Goal: Book appointment/travel/reservation

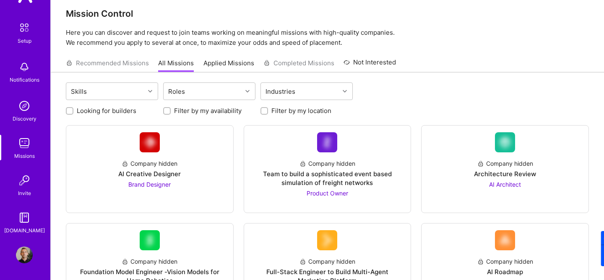
scroll to position [10, 0]
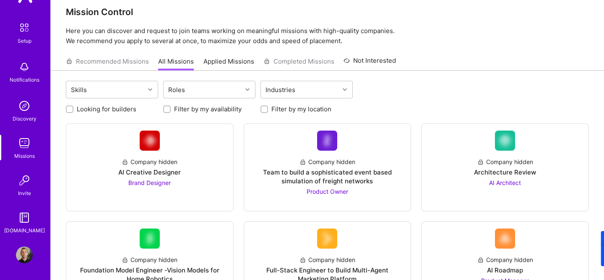
click at [23, 253] on img at bounding box center [24, 255] width 17 height 17
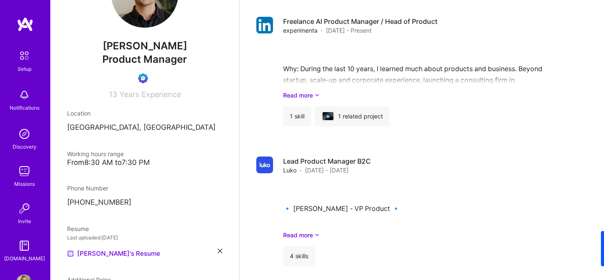
scroll to position [470, 0]
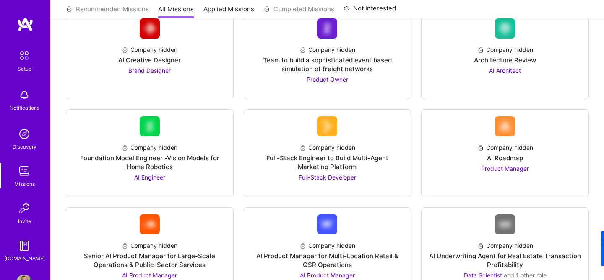
click at [27, 25] on img at bounding box center [25, 24] width 17 height 15
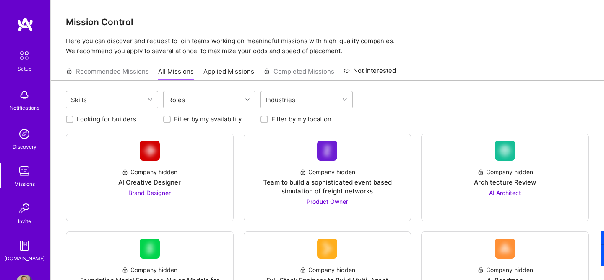
click at [32, 106] on div "Notifications" at bounding box center [25, 108] width 30 height 9
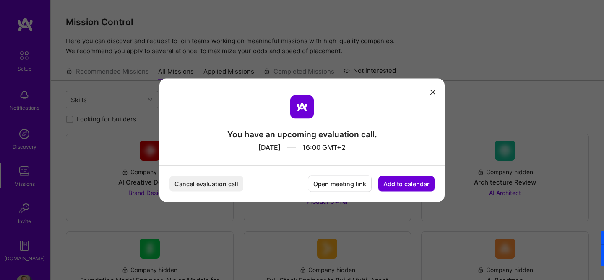
click at [229, 182] on button "Cancel evaluation call" at bounding box center [206, 184] width 74 height 16
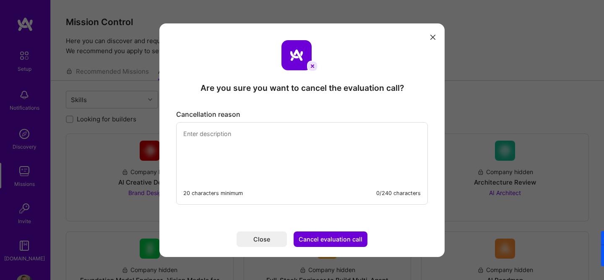
click at [247, 141] on textarea "modal" at bounding box center [301, 151] width 251 height 57
type textarea "Cant' make it at 4pm CET but 3pm CET would work fine!"
click at [328, 234] on button "Cancel evaluation call" at bounding box center [330, 240] width 74 height 16
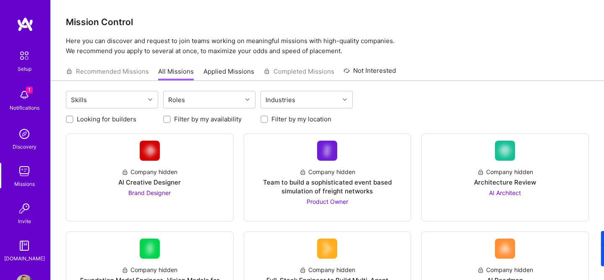
click at [25, 96] on img at bounding box center [24, 95] width 17 height 17
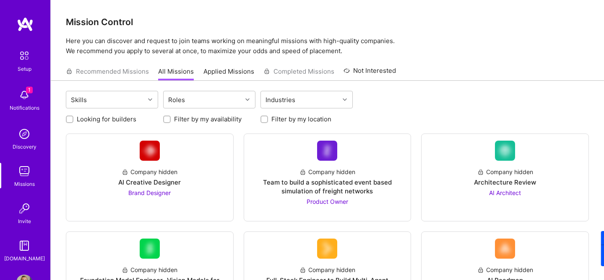
click at [146, 86] on div at bounding box center [302, 140] width 604 height 280
click at [37, 106] on div "Notifications" at bounding box center [25, 108] width 30 height 9
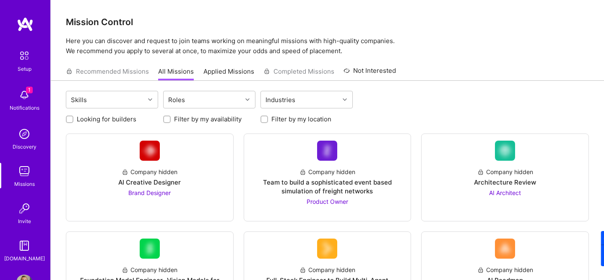
click at [26, 94] on img at bounding box center [24, 95] width 17 height 17
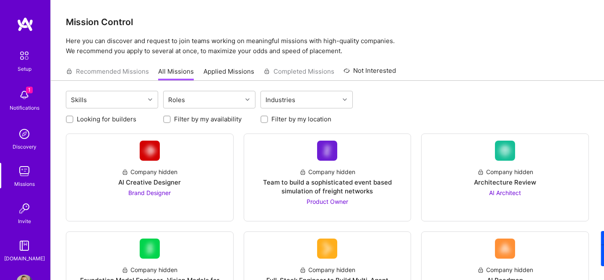
drag, startPoint x: 162, startPoint y: 67, endPoint x: 203, endPoint y: 62, distance: 41.0
copy div "5 Sept 2025 at 15:00 GMT+2."
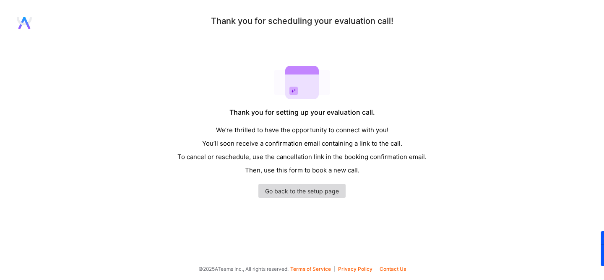
click at [313, 195] on link "Go back to the setup page" at bounding box center [301, 191] width 87 height 14
